Goal: Task Accomplishment & Management: Use online tool/utility

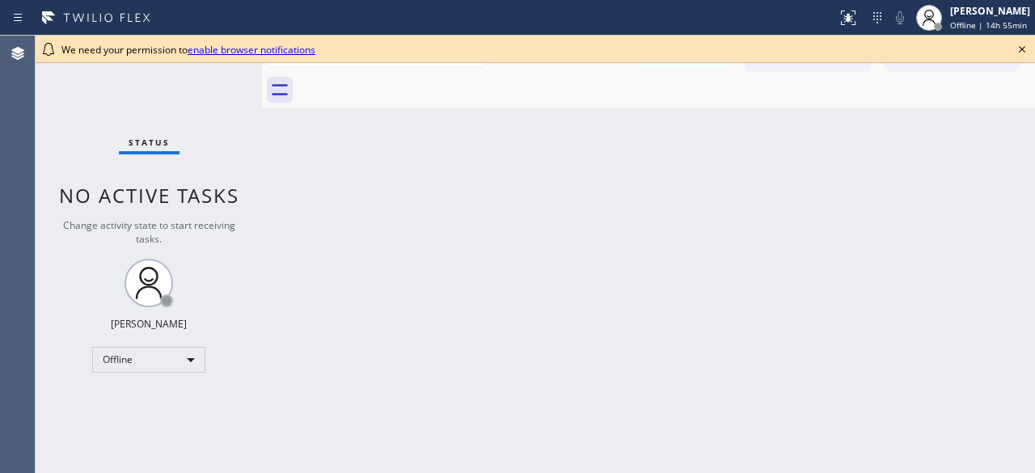
click at [102, 94] on div "Status No active tasks Change activity state to start receiving tasks. [PERSON_…" at bounding box center [149, 254] width 226 height 437
click at [1020, 47] on icon at bounding box center [1022, 49] width 6 height 6
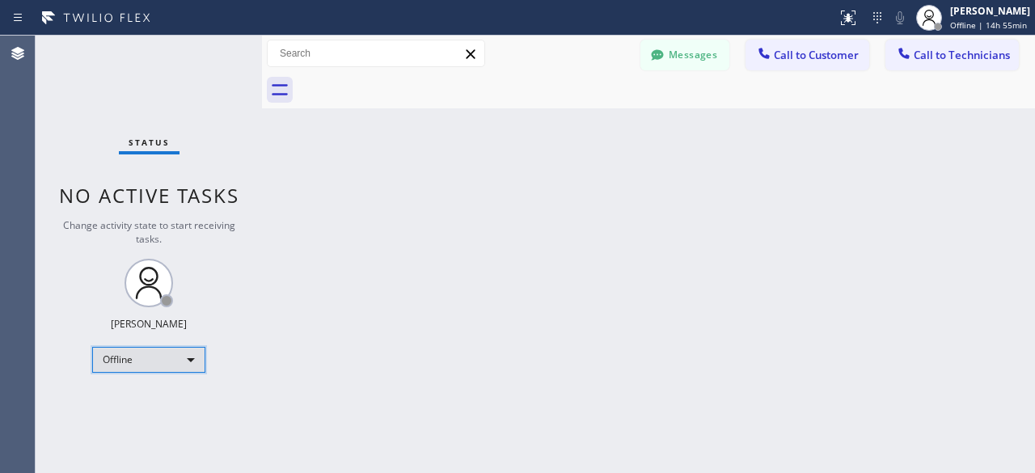
click at [194, 363] on div "Offline" at bounding box center [148, 360] width 113 height 26
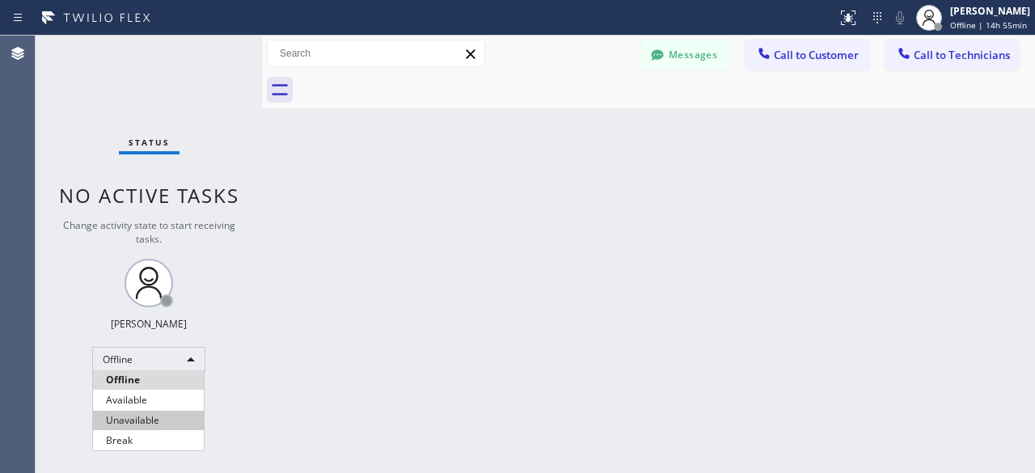
click at [146, 416] on li "Unavailable" at bounding box center [148, 420] width 111 height 19
